Goal: Task Accomplishment & Management: Manage account settings

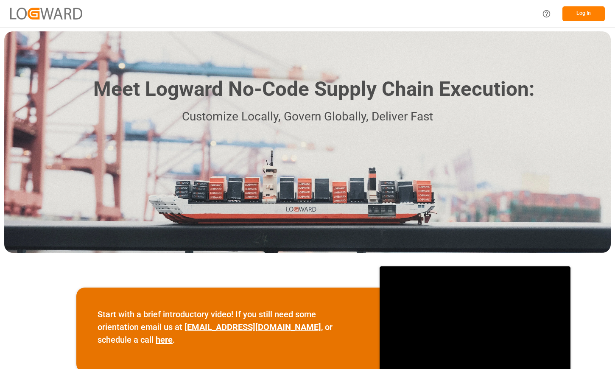
click at [578, 16] on button "Log In" at bounding box center [583, 13] width 42 height 15
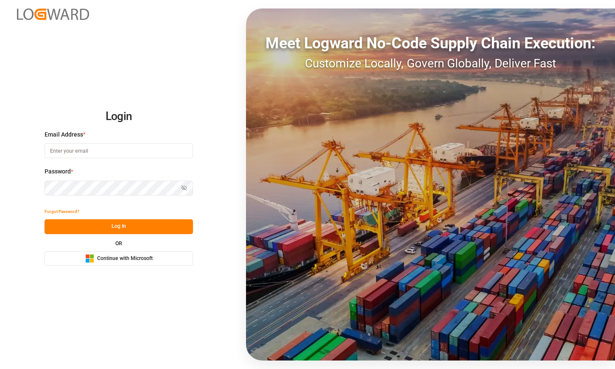
click at [140, 257] on span "Continue with Microsoft" at bounding box center [125, 259] width 56 height 8
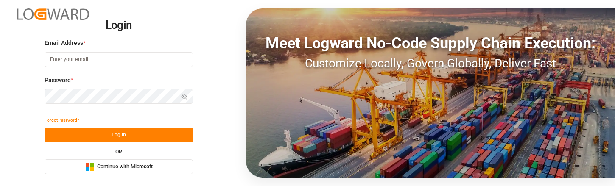
click at [120, 165] on span "Continue with Microsoft" at bounding box center [125, 167] width 56 height 8
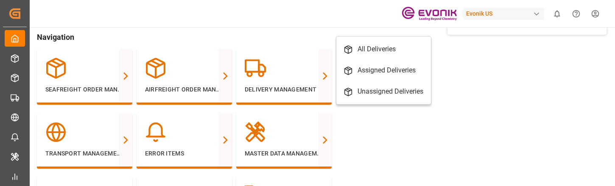
scroll to position [103, 0]
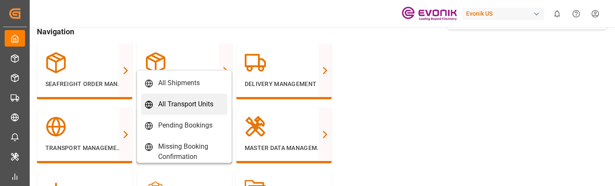
click at [176, 106] on div "All Transport Units" at bounding box center [185, 104] width 55 height 10
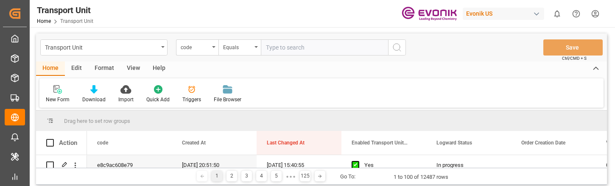
click at [597, 13] on html "Created by potrace 1.15, written by Peter Selinger 2001-2017 Created by potrace…" at bounding box center [307, 93] width 615 height 186
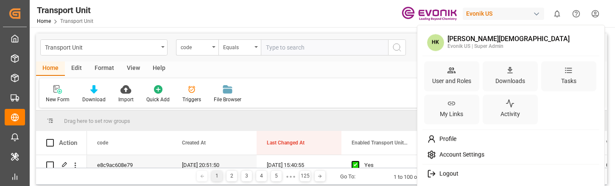
click at [453, 142] on span "Profile" at bounding box center [446, 140] width 20 height 8
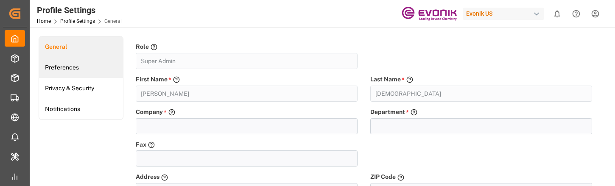
click at [67, 71] on link "Preferences" at bounding box center [81, 67] width 84 height 21
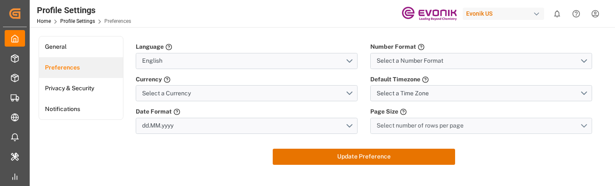
click at [474, 129] on button "Select number of rows per page" at bounding box center [481, 126] width 222 height 16
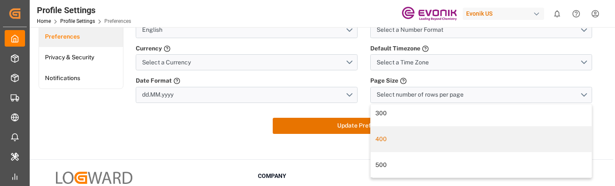
scroll to position [31, 0]
click at [414, 163] on div "500" at bounding box center [481, 164] width 212 height 9
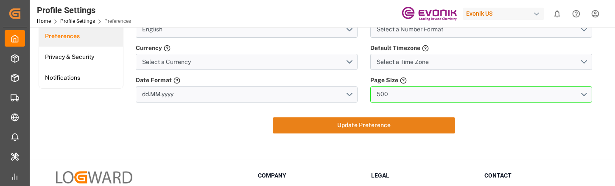
click at [369, 127] on button "Update Preference" at bounding box center [364, 125] width 183 height 16
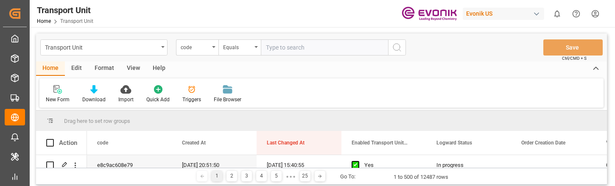
drag, startPoint x: 231, startPoint y: 176, endPoint x: 231, endPoint y: 185, distance: 8.9
click at [231, 176] on div "2" at bounding box center [231, 176] width 11 height 11
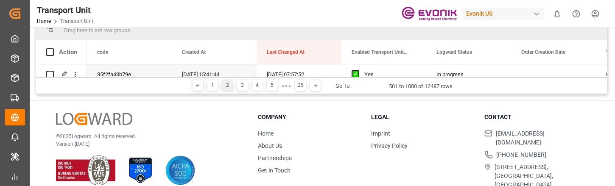
scroll to position [127, 0]
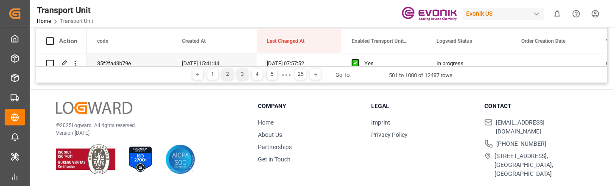
click at [241, 76] on div "3" at bounding box center [242, 74] width 11 height 11
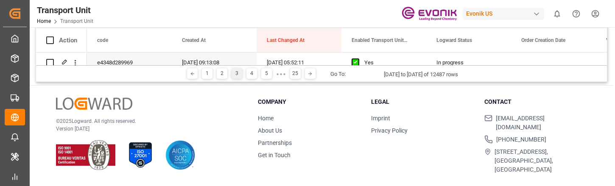
scroll to position [98, 0]
